Goal: Task Accomplishment & Management: Use online tool/utility

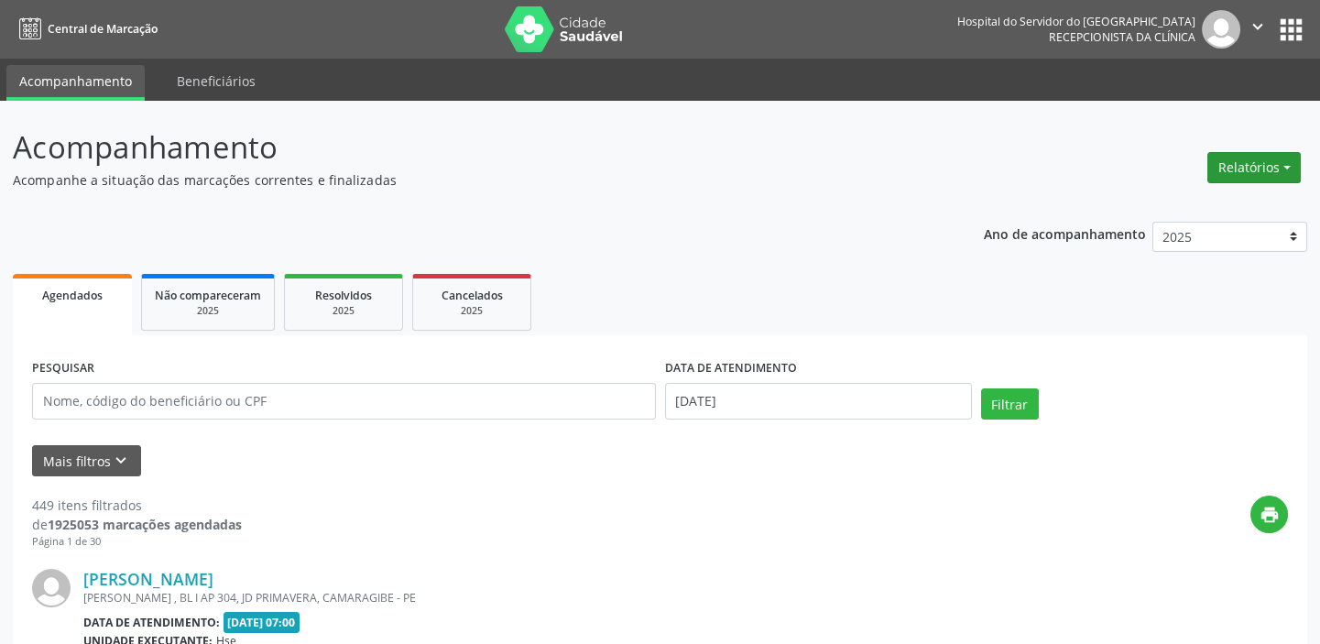
click at [1250, 165] on button "Relatórios" at bounding box center [1254, 167] width 93 height 31
click at [1238, 162] on button "Relatórios" at bounding box center [1254, 167] width 93 height 31
click at [1235, 162] on button "Relatórios" at bounding box center [1254, 167] width 93 height 31
click at [1185, 209] on link "Agendamentos" at bounding box center [1202, 206] width 197 height 26
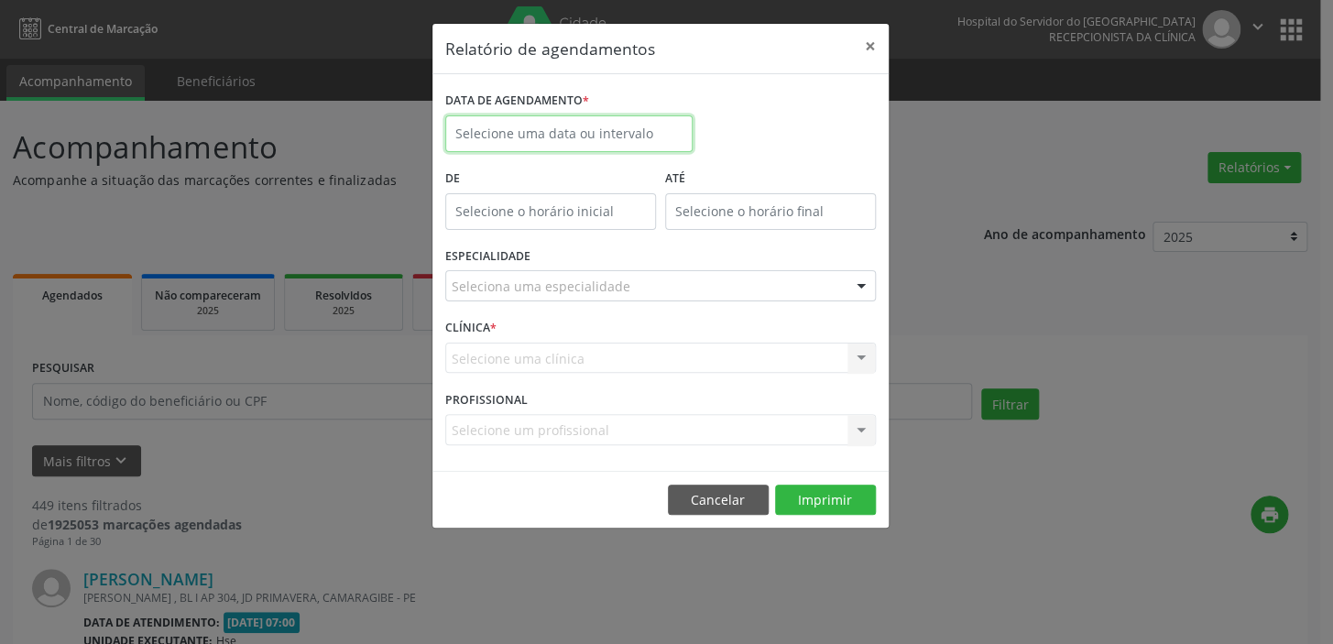
click at [635, 127] on input "text" at bounding box center [568, 133] width 247 height 37
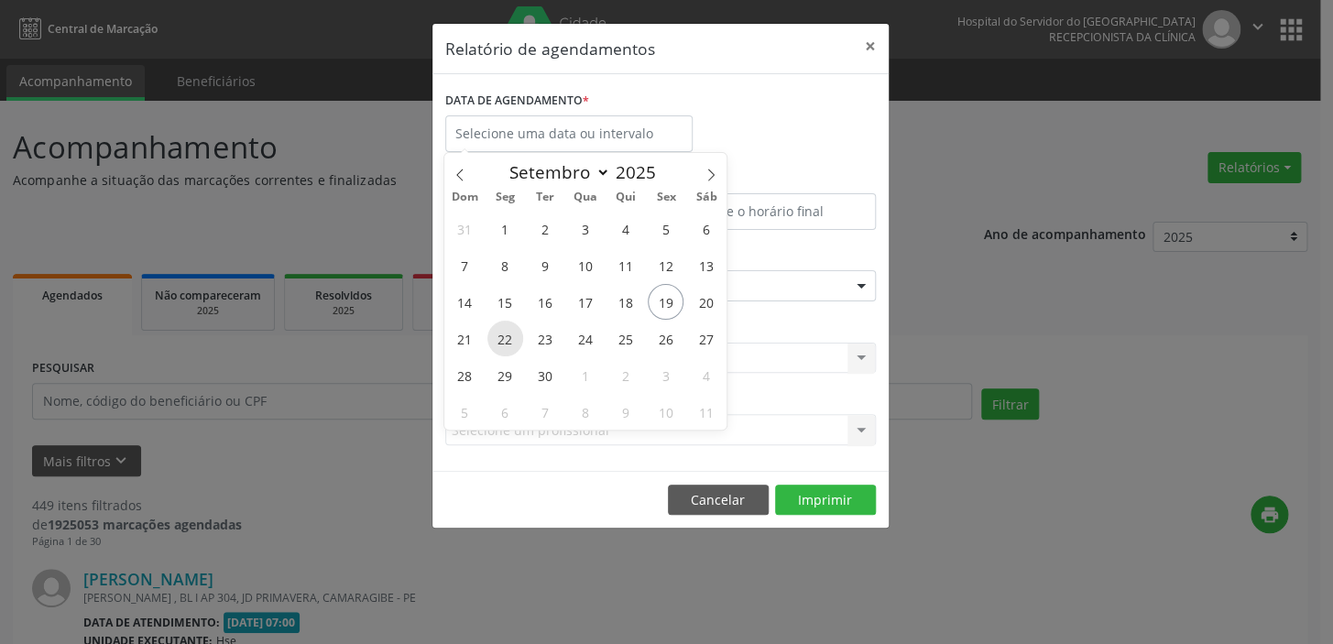
click at [511, 337] on span "22" at bounding box center [505, 339] width 36 height 36
type input "22/09/2025"
click at [510, 337] on span "22" at bounding box center [505, 339] width 36 height 36
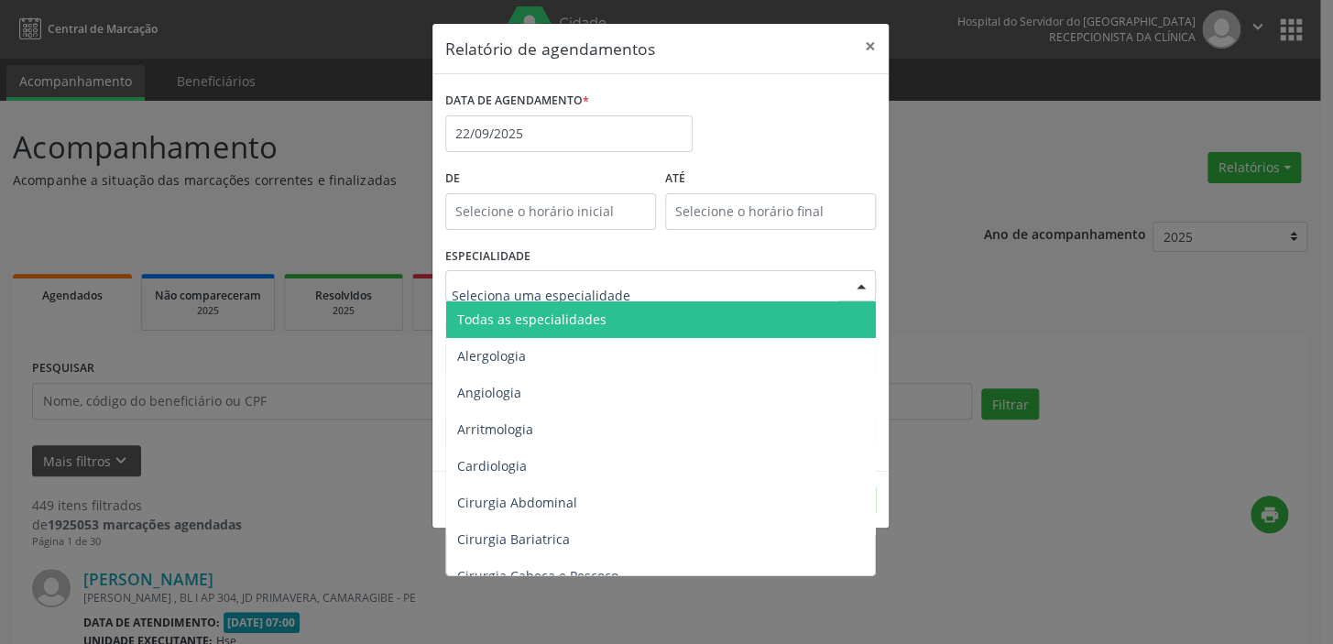
click at [679, 303] on span "Todas as especialidades" at bounding box center [662, 319] width 432 height 37
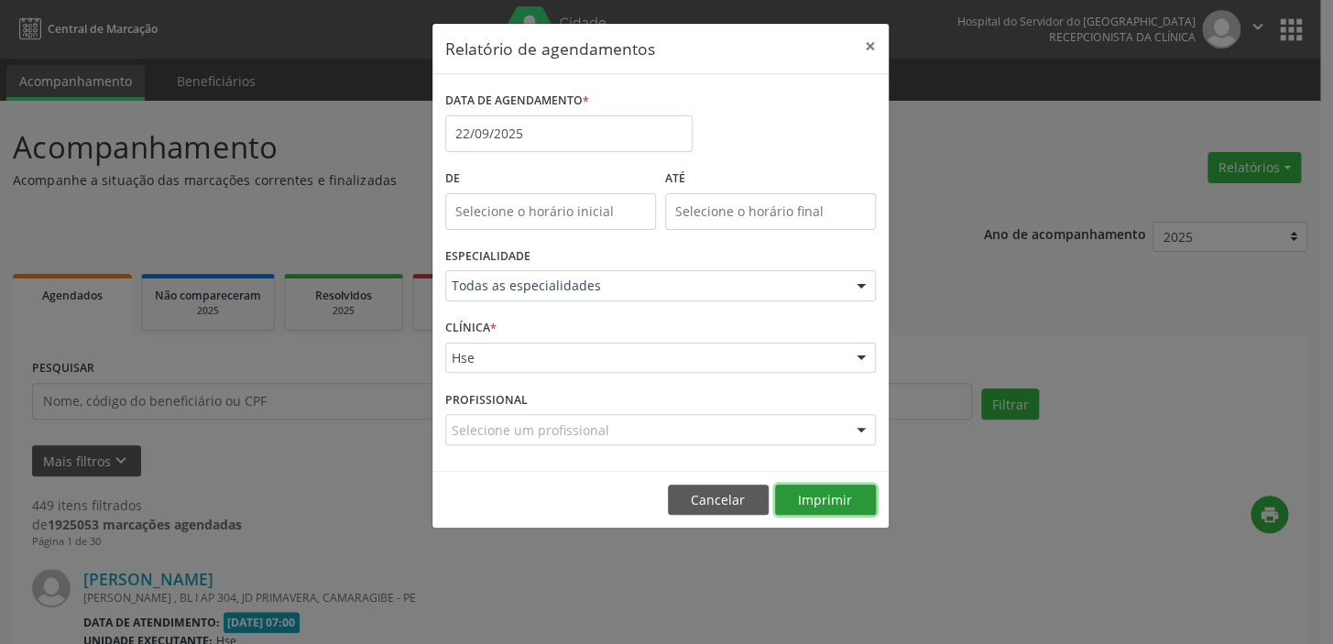
click at [822, 486] on button "Imprimir" at bounding box center [825, 500] width 101 height 31
